Goal: Information Seeking & Learning: Learn about a topic

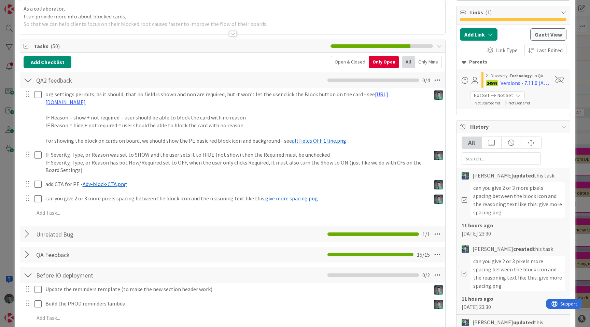
scroll to position [44, 0]
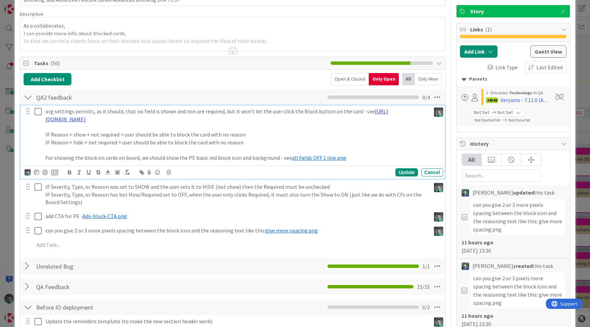
click at [153, 118] on link "[URL][DOMAIN_NAME]" at bounding box center [216, 115] width 343 height 15
click at [129, 129] on link "[URL][DOMAIN_NAME]" at bounding box center [106, 132] width 47 height 9
click at [96, 156] on p "For showing the block on cards on board, we should show the PE basic red block …" at bounding box center [236, 158] width 382 height 8
click at [306, 158] on span "all fields OFF 1 line.png" at bounding box center [319, 157] width 54 height 7
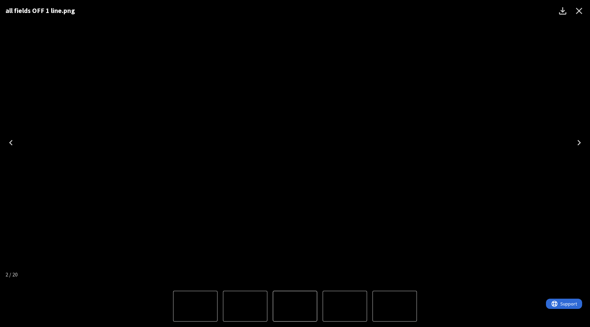
click at [581, 10] on icon "Close" at bounding box center [578, 10] width 11 height 11
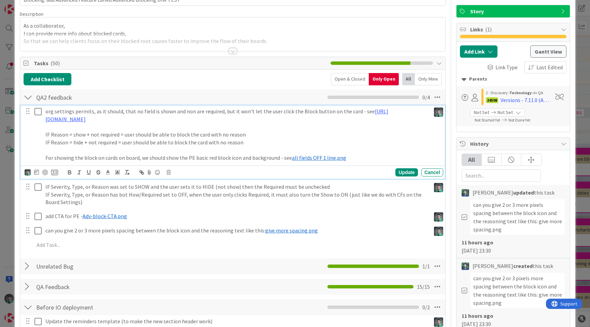
click at [38, 110] on icon at bounding box center [37, 111] width 7 height 8
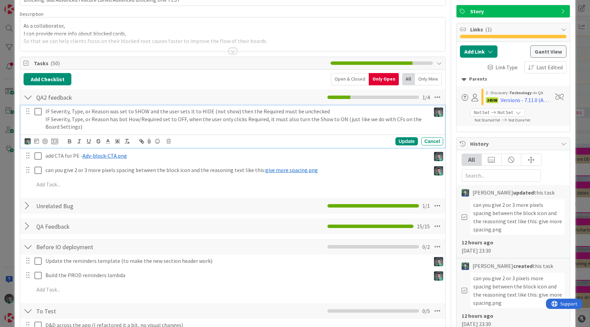
click at [39, 110] on icon at bounding box center [37, 111] width 7 height 8
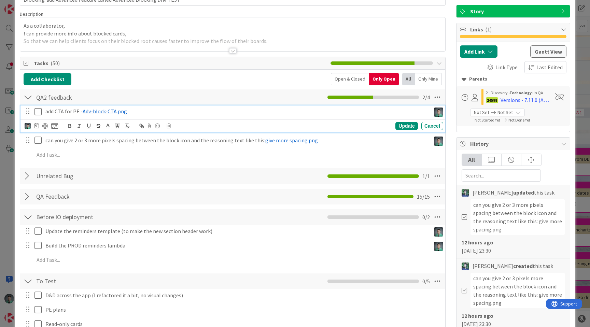
click at [101, 111] on span "Adv-block-CTA.png" at bounding box center [105, 111] width 44 height 7
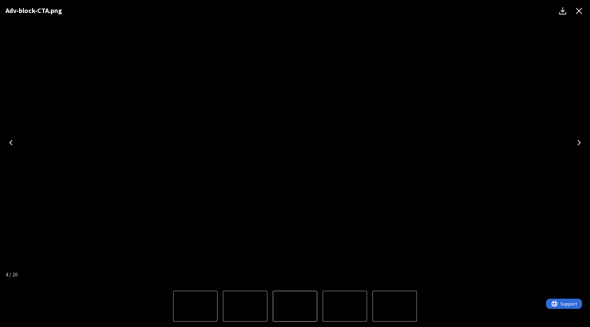
click at [580, 12] on icon "Close" at bounding box center [579, 11] width 6 height 6
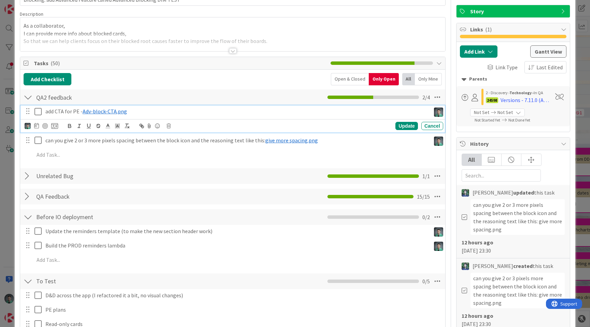
click at [39, 112] on icon at bounding box center [37, 111] width 7 height 8
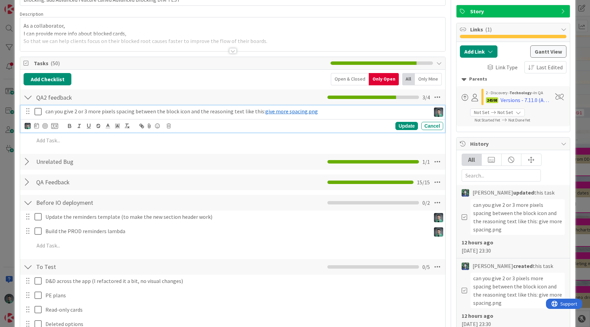
click at [271, 110] on span "give more spacing.png" at bounding box center [291, 111] width 53 height 7
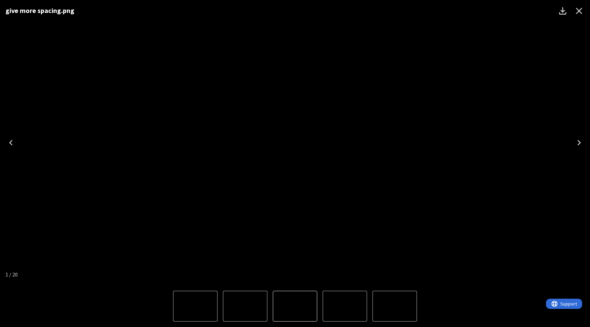
click at [579, 8] on icon "Close" at bounding box center [578, 10] width 11 height 11
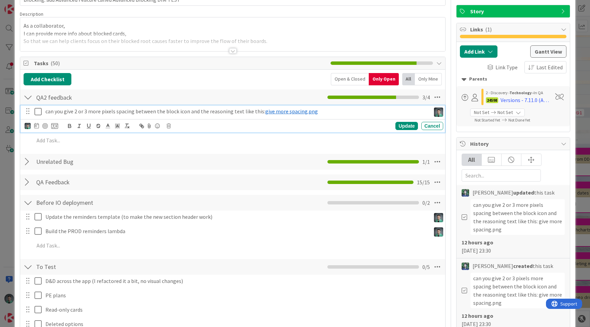
click at [267, 112] on span "give more spacing.png" at bounding box center [291, 111] width 53 height 7
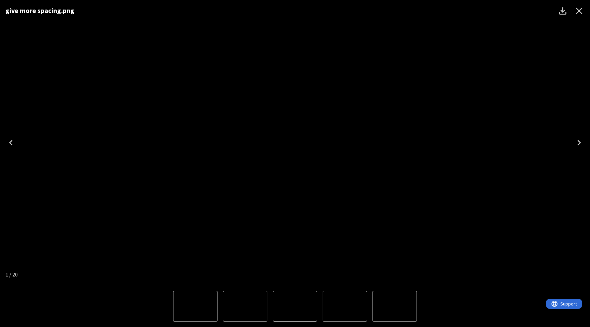
click at [575, 9] on icon "Close" at bounding box center [578, 10] width 11 height 11
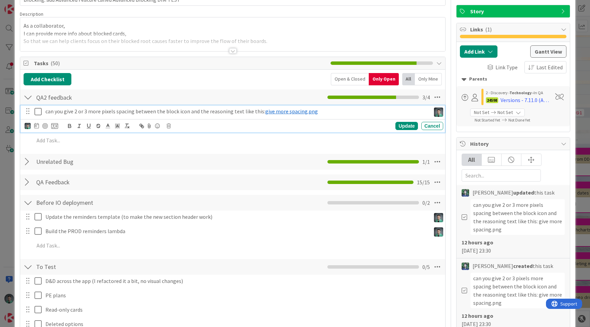
click at [269, 112] on span "give more spacing.png" at bounding box center [291, 111] width 53 height 7
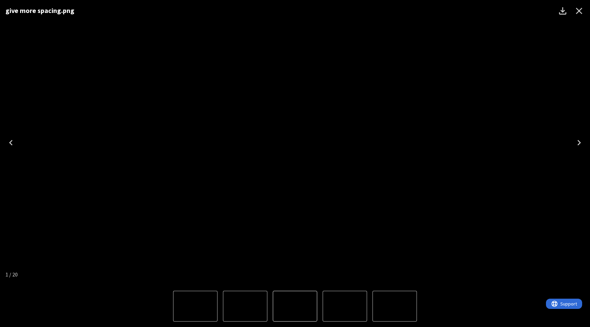
click at [581, 9] on icon "Close" at bounding box center [579, 11] width 6 height 6
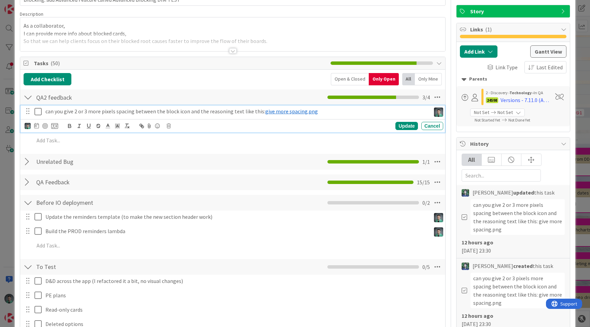
click at [40, 113] on icon at bounding box center [37, 111] width 7 height 8
